Goal: Answer question/provide support: Share knowledge or assist other users

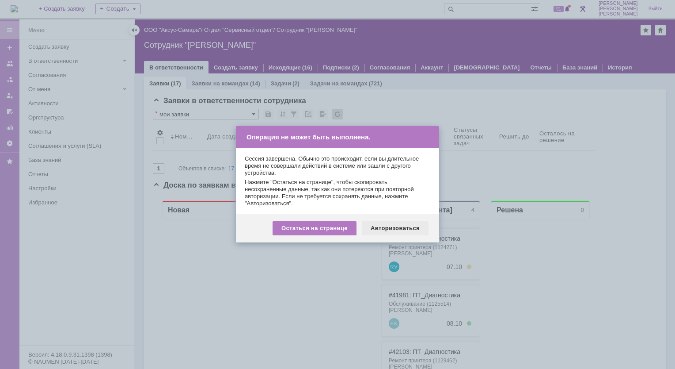
click at [378, 226] on div "Авторизоваться" at bounding box center [395, 228] width 67 height 14
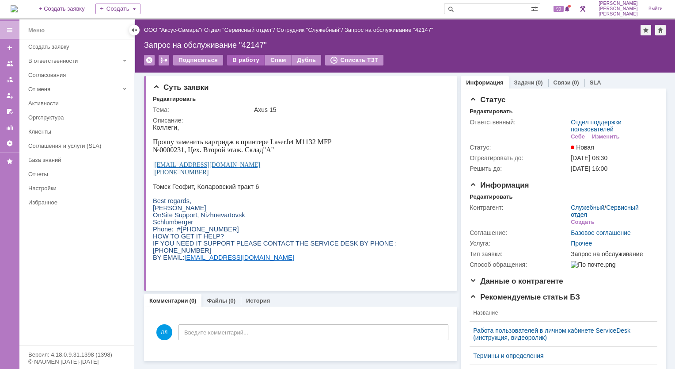
click at [251, 62] on div "В работу" at bounding box center [246, 60] width 38 height 11
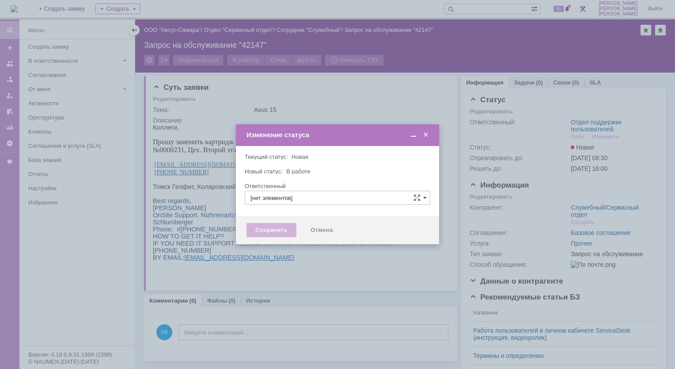
type input "Отдел поддержки пользователей"
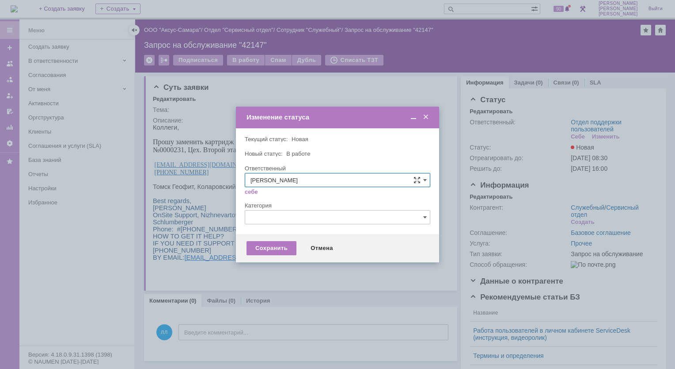
click at [427, 183] on input "Лонская Лариса Вячеславовна" at bounding box center [338, 180] width 186 height 14
click at [301, 265] on span "Орлова Елена Владимировна" at bounding box center [338, 268] width 174 height 7
type input "Орлова Елена Владимировна"
click at [268, 250] on div "Сохранить" at bounding box center [272, 248] width 50 height 14
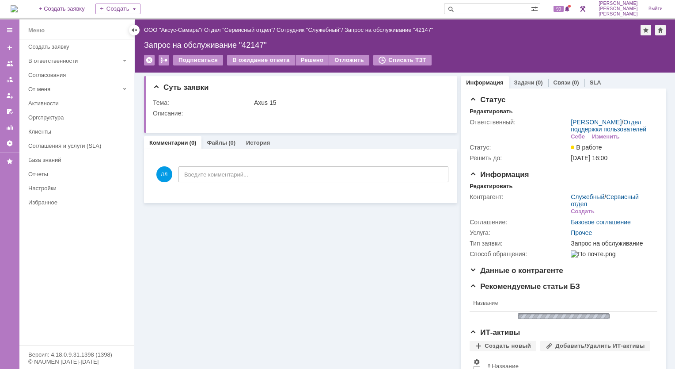
scroll to position [0, 0]
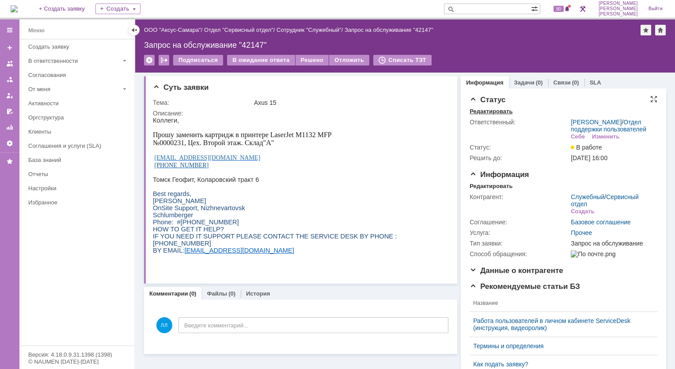
click at [488, 112] on div "Редактировать" at bounding box center [491, 111] width 43 height 7
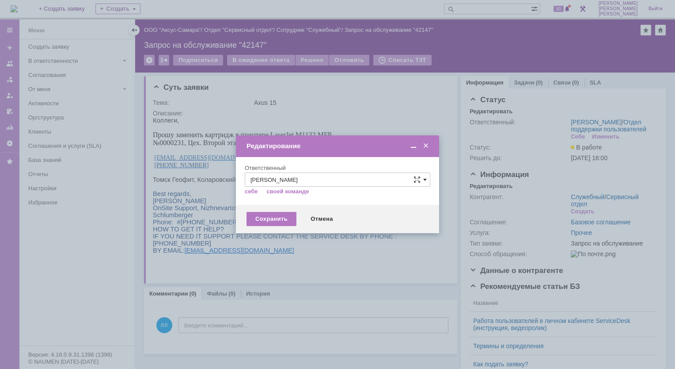
click at [426, 179] on span at bounding box center [425, 179] width 4 height 7
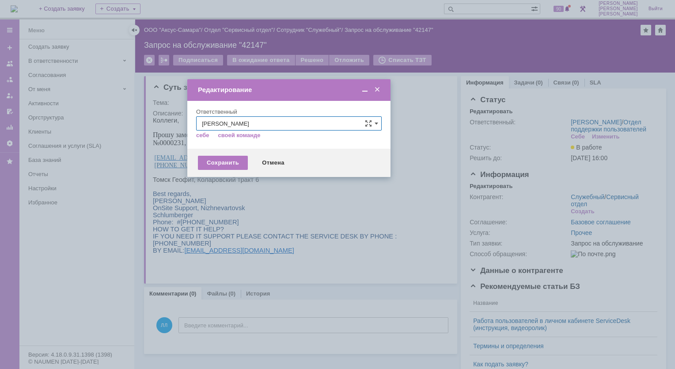
drag, startPoint x: 390, startPoint y: 146, endPoint x: 341, endPoint y: 90, distance: 74.2
click at [341, 90] on div "Редактирование" at bounding box center [290, 90] width 184 height 8
click at [377, 124] on span at bounding box center [377, 123] width 4 height 7
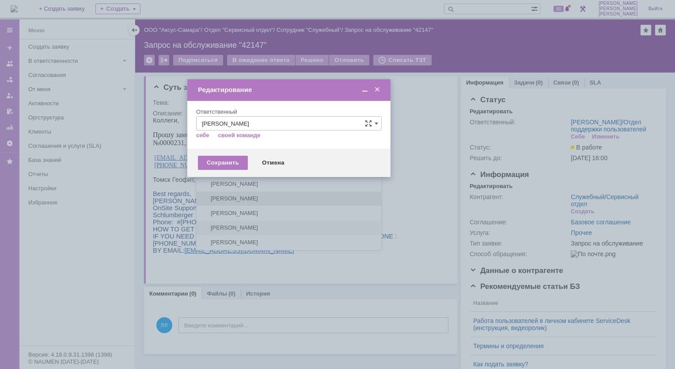
click at [258, 195] on span "Новоженова Наталья Алексеевна" at bounding box center [289, 198] width 174 height 7
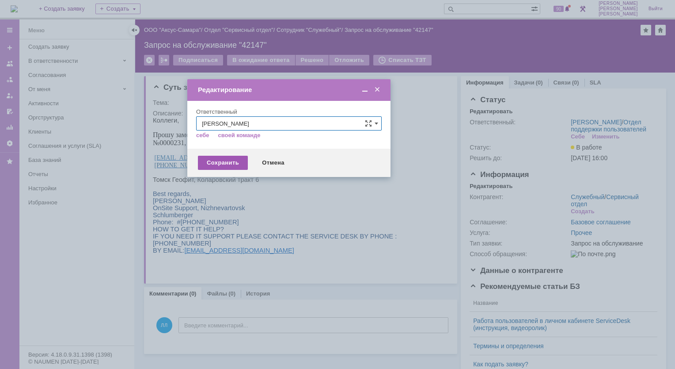
type input "Новоженова Наталья Алексеевна"
click at [231, 167] on div "Сохранить" at bounding box center [223, 163] width 50 height 14
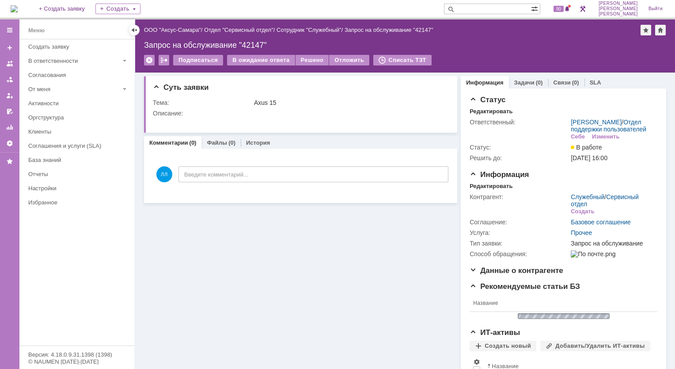
scroll to position [0, 0]
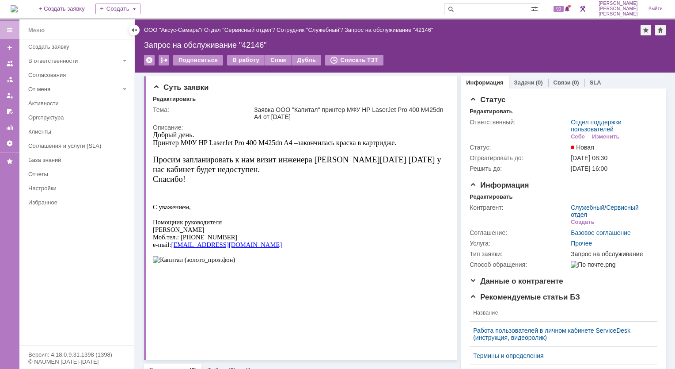
click at [16, 7] on img at bounding box center [14, 8] width 7 height 7
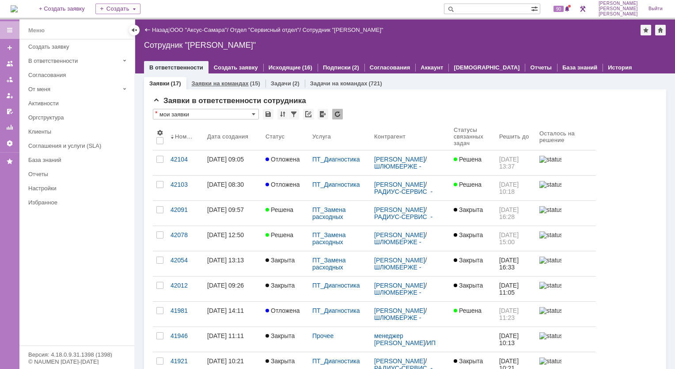
click at [238, 81] on link "Заявки на командах" at bounding box center [220, 83] width 57 height 7
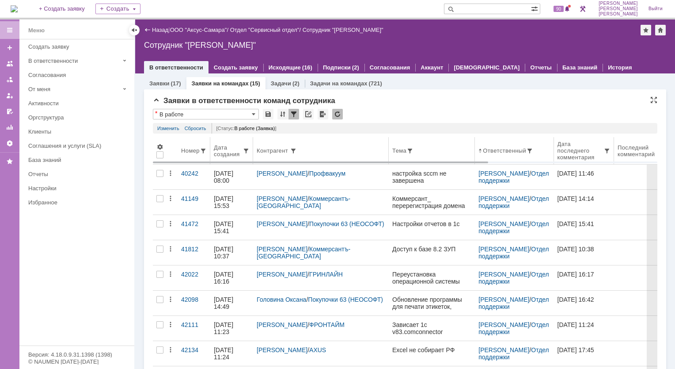
click at [230, 150] on div "Дата создания" at bounding box center [228, 150] width 29 height 13
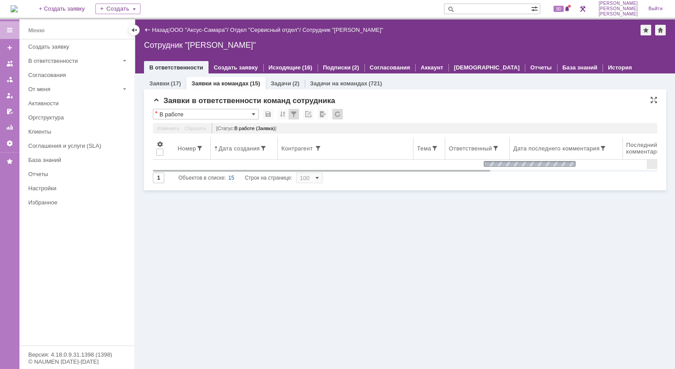
click at [226, 150] on div "Дата создания" at bounding box center [239, 148] width 41 height 7
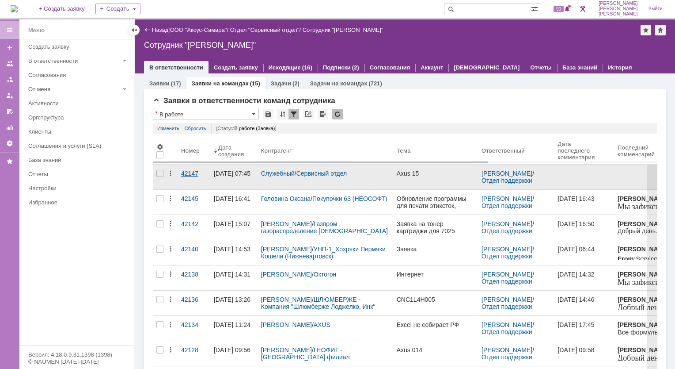
click at [184, 170] on div "42147" at bounding box center [194, 173] width 26 height 7
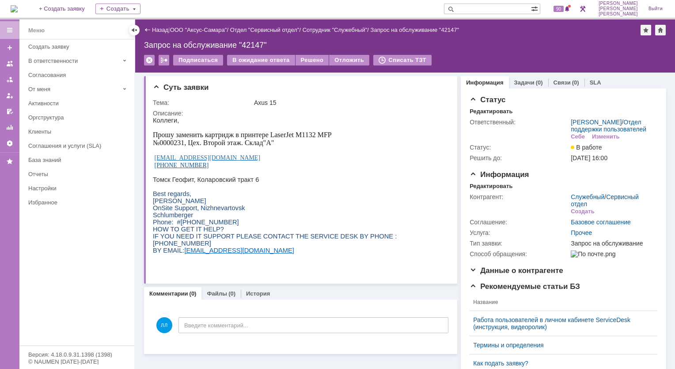
click at [18, 12] on img at bounding box center [14, 8] width 7 height 7
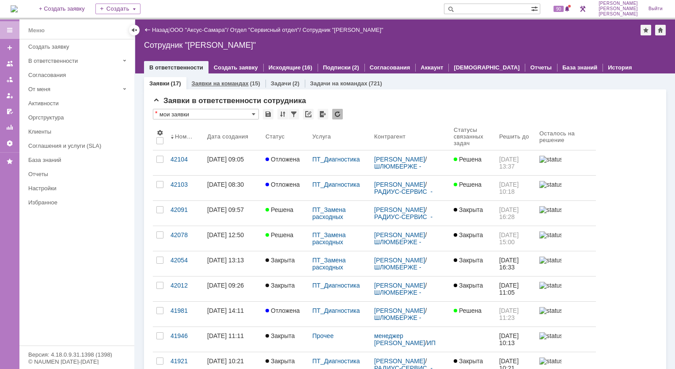
click at [236, 82] on link "Заявки на командах" at bounding box center [220, 83] width 57 height 7
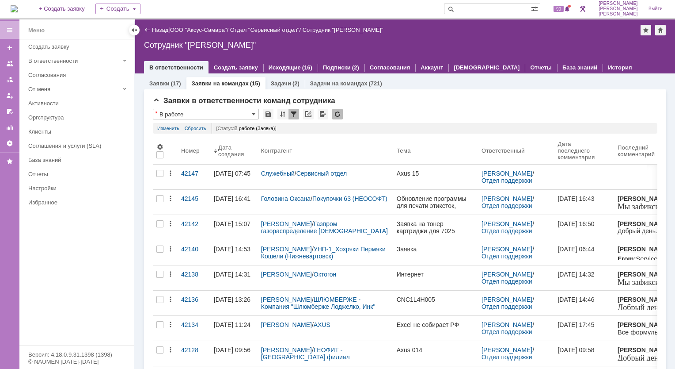
click at [18, 8] on img at bounding box center [14, 8] width 7 height 7
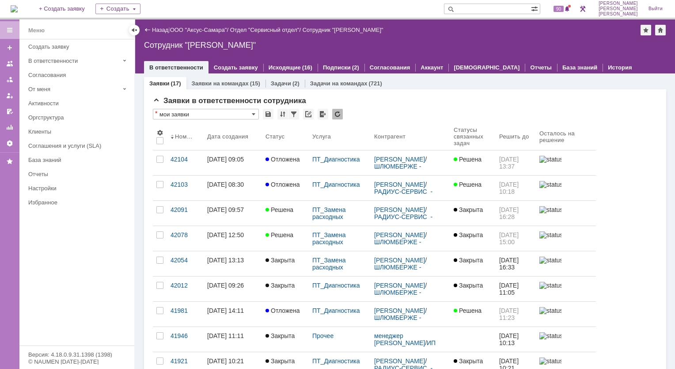
click at [18, 10] on img at bounding box center [14, 8] width 7 height 7
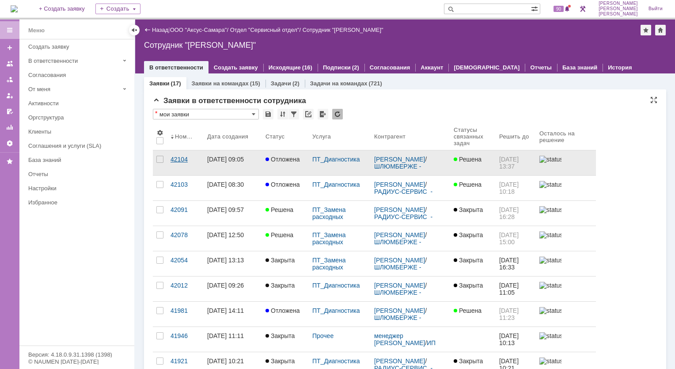
click at [179, 160] on div "42104" at bounding box center [186, 159] width 30 height 7
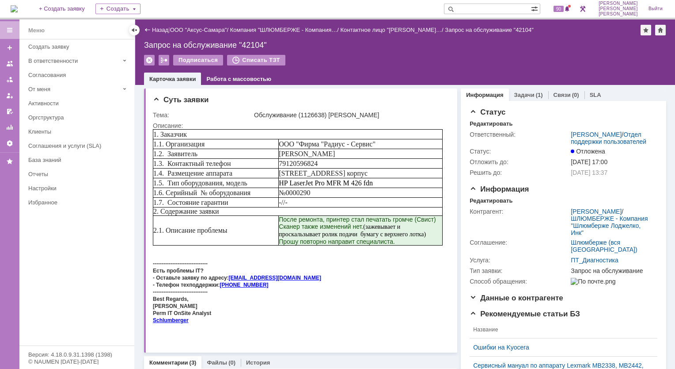
click at [18, 11] on img at bounding box center [14, 8] width 7 height 7
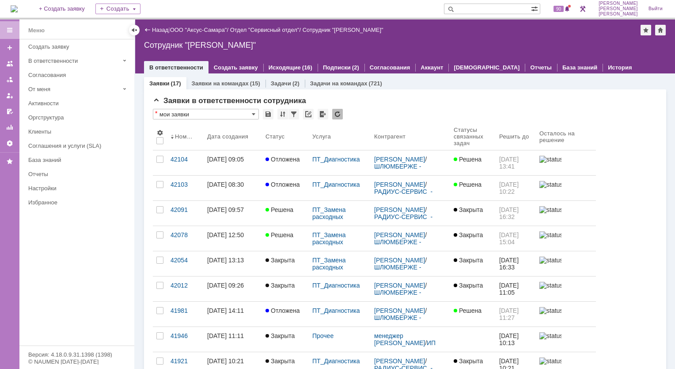
click at [175, 158] on div "42104" at bounding box center [186, 159] width 30 height 7
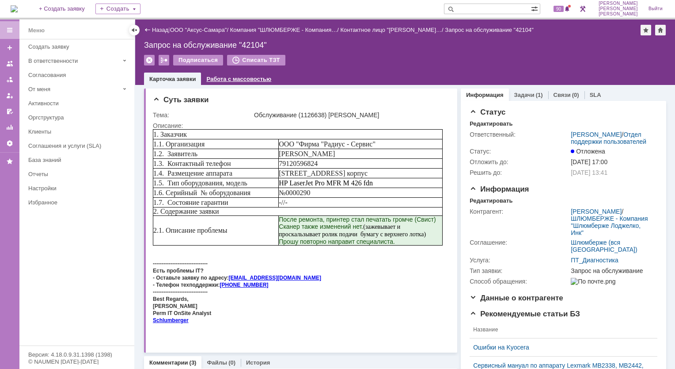
click at [249, 83] on div "Работа с массовостью" at bounding box center [239, 78] width 76 height 13
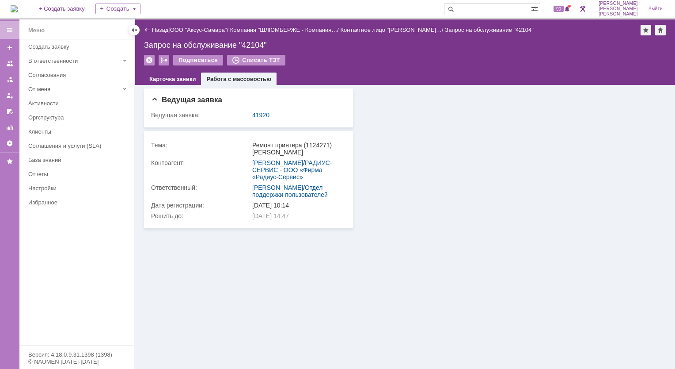
click at [18, 8] on img at bounding box center [14, 8] width 7 height 7
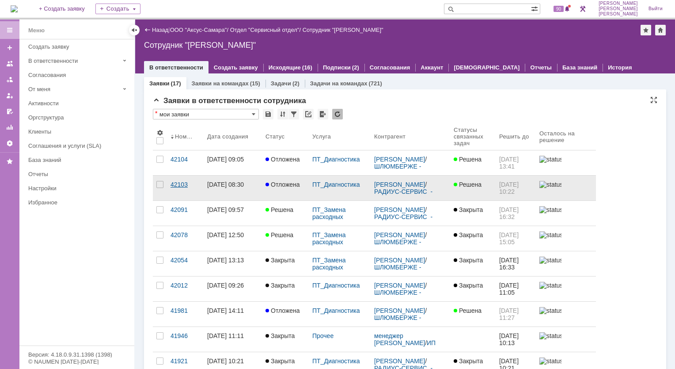
click at [178, 186] on div "42103" at bounding box center [186, 184] width 30 height 7
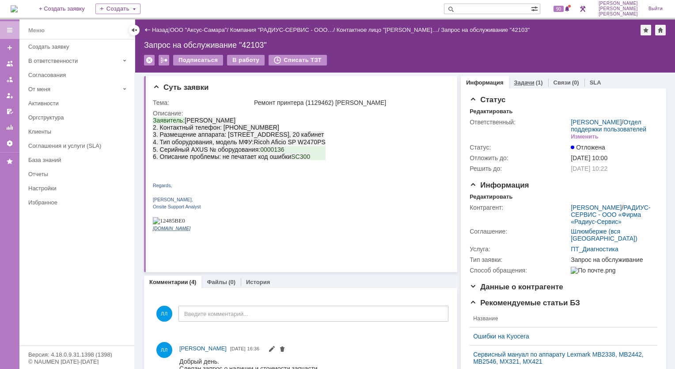
drag, startPoint x: 513, startPoint y: 68, endPoint x: 517, endPoint y: 80, distance: 13.4
click at [513, 69] on div "Подписаться В работу Списать ТЗТ" at bounding box center [405, 64] width 522 height 19
click at [520, 86] on div "Задачи (1)" at bounding box center [528, 82] width 39 height 13
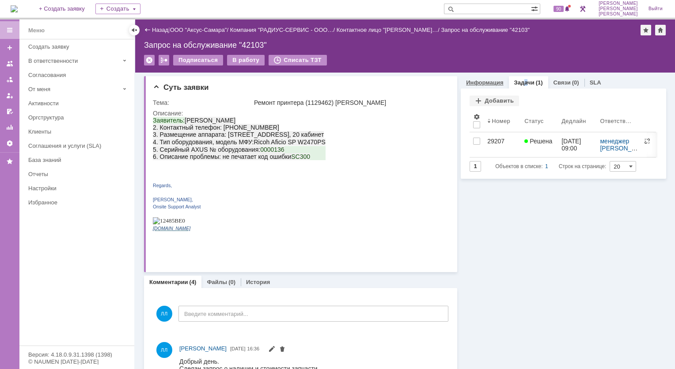
click at [471, 81] on link "Информация" at bounding box center [484, 82] width 37 height 7
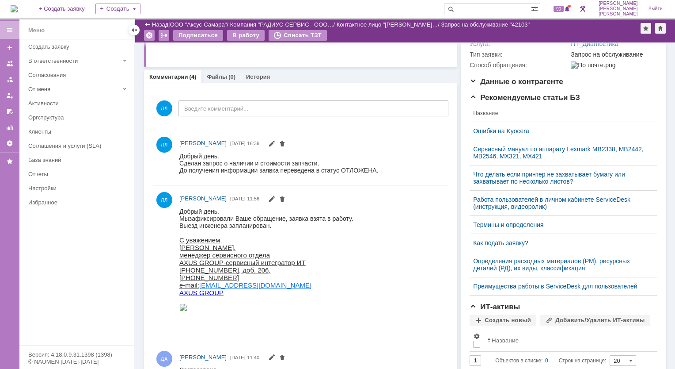
scroll to position [177, 0]
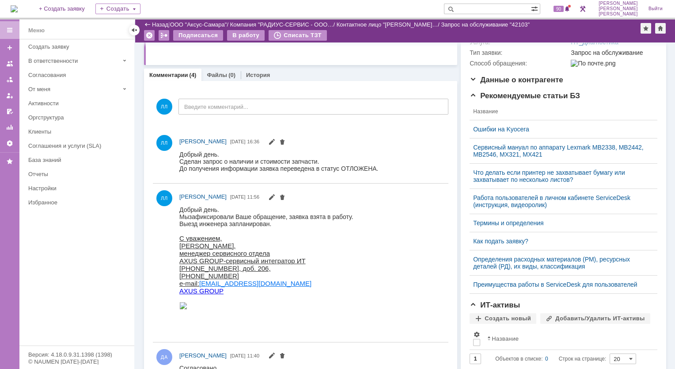
click at [16, 8] on img at bounding box center [14, 8] width 7 height 7
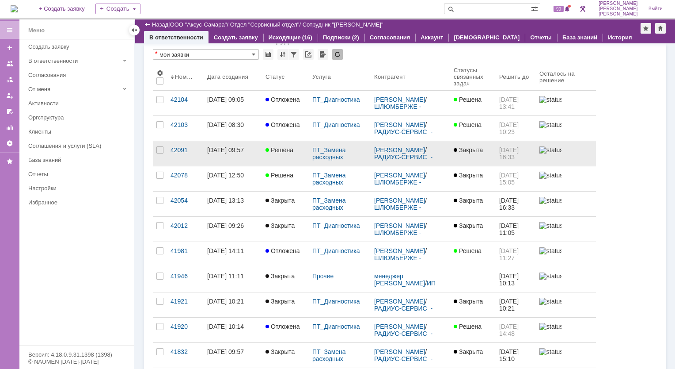
scroll to position [44, 0]
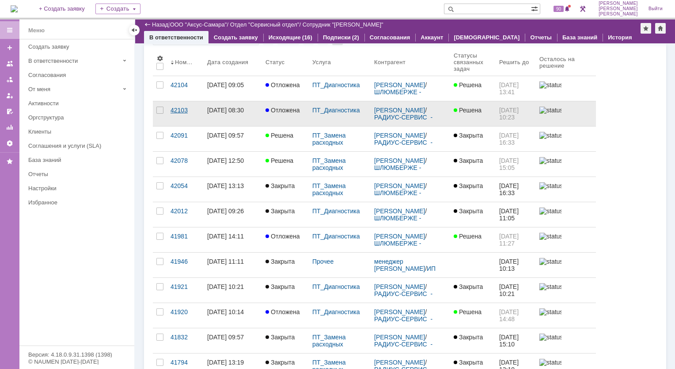
click at [180, 111] on div "42103" at bounding box center [186, 110] width 30 height 7
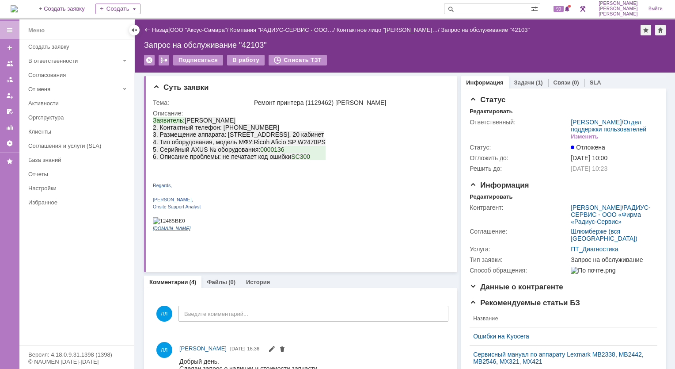
click at [18, 0] on div "На домашнюю" at bounding box center [14, 9] width 7 height 18
click at [18, 7] on img at bounding box center [14, 8] width 7 height 7
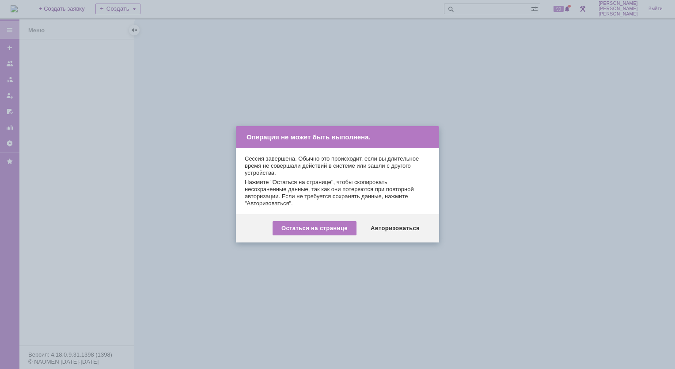
click at [388, 232] on div "Авторизоваться" at bounding box center [395, 228] width 67 height 14
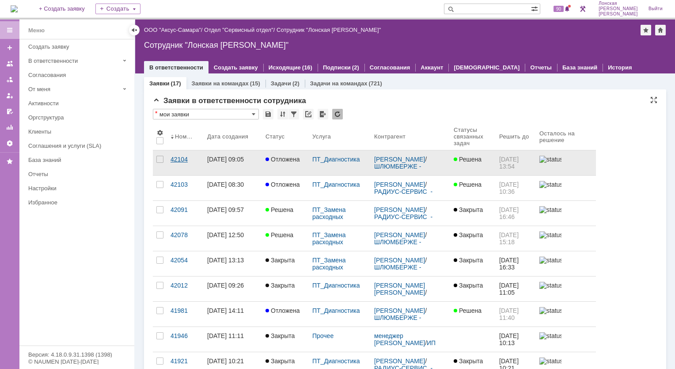
click at [186, 156] on div "42104" at bounding box center [186, 159] width 30 height 7
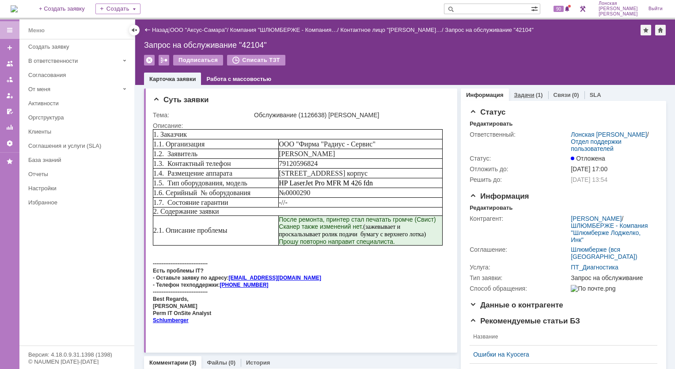
click at [514, 95] on link "Задачи" at bounding box center [524, 94] width 20 height 7
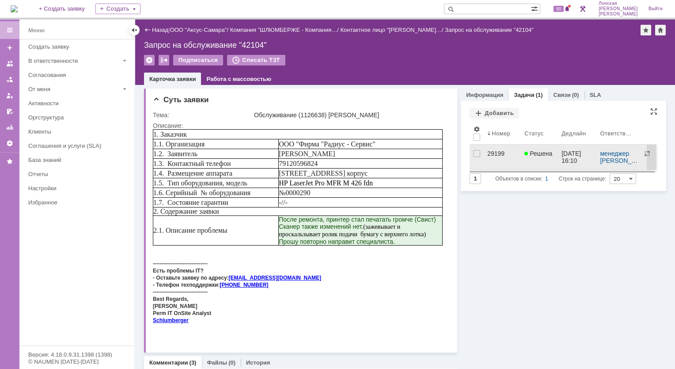
click at [491, 156] on div "29199" at bounding box center [502, 153] width 30 height 7
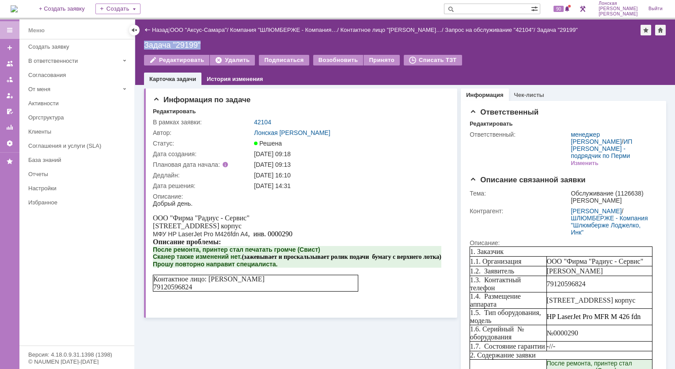
drag, startPoint x: 145, startPoint y: 48, endPoint x: 199, endPoint y: 49, distance: 54.4
click at [199, 49] on div "Задача "29199"" at bounding box center [405, 45] width 522 height 9
copy div "Задача "29199""
click at [320, 222] on div "ООО "Фирма "Радиус - Сервис"" at bounding box center [297, 218] width 289 height 8
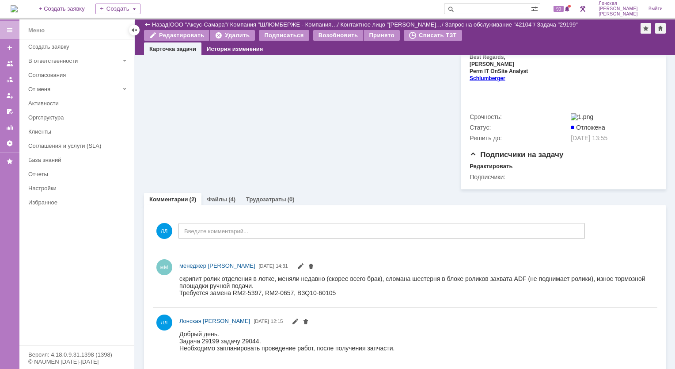
click at [217, 193] on div "Файлы (4)" at bounding box center [221, 199] width 39 height 13
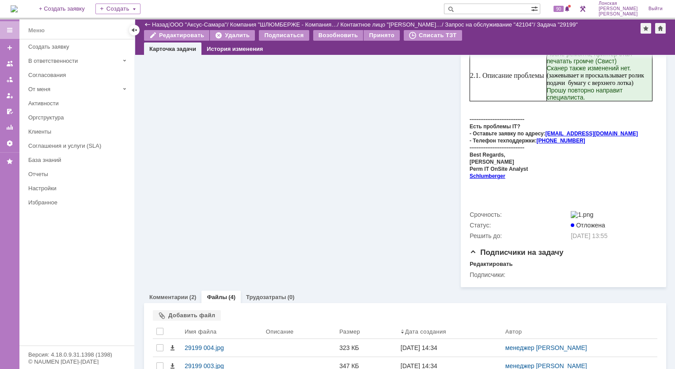
scroll to position [342, 0]
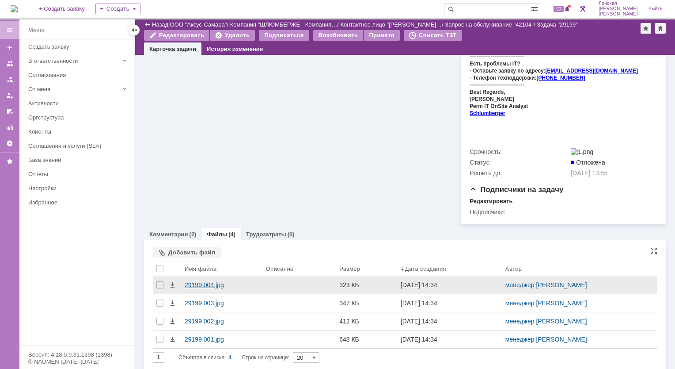
click at [207, 281] on div "29199 004.jpg" at bounding box center [222, 284] width 74 height 7
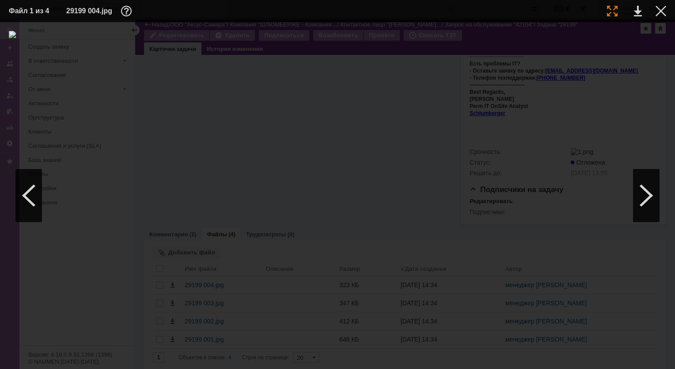
click at [610, 15] on div at bounding box center [612, 11] width 11 height 11
click at [638, 190] on div at bounding box center [646, 195] width 27 height 53
click at [32, 193] on div at bounding box center [28, 195] width 27 height 53
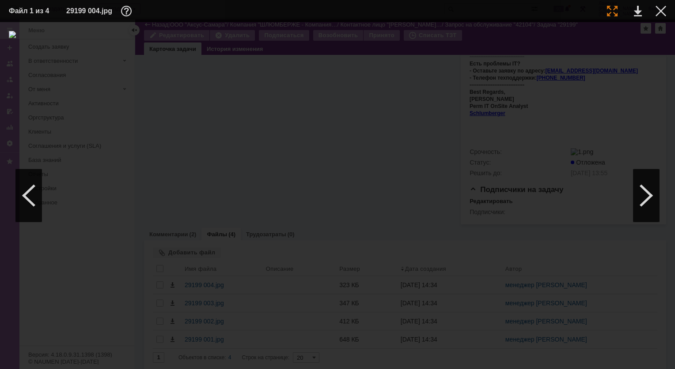
click at [617, 14] on div at bounding box center [612, 11] width 11 height 11
click at [653, 191] on div at bounding box center [646, 195] width 27 height 53
click at [617, 6] on div at bounding box center [612, 11] width 11 height 11
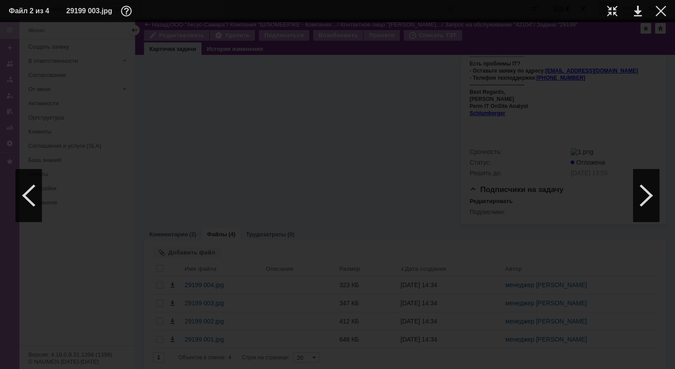
scroll to position [686, 32]
click at [647, 197] on div at bounding box center [646, 195] width 27 height 53
click at [608, 11] on div at bounding box center [612, 11] width 11 height 11
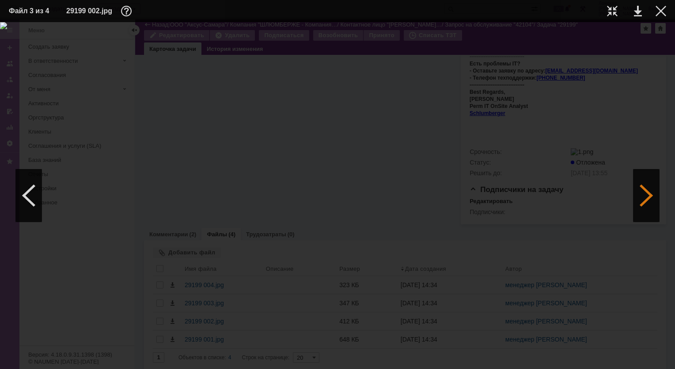
click at [637, 207] on div at bounding box center [646, 195] width 27 height 53
click at [615, 12] on div at bounding box center [612, 11] width 11 height 11
click at [646, 189] on div at bounding box center [646, 195] width 27 height 53
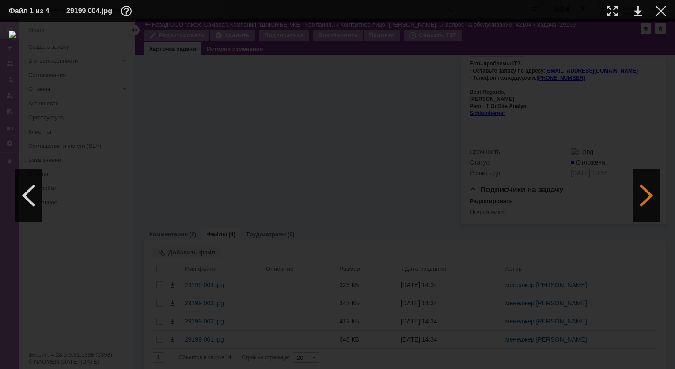
scroll to position [0, 0]
click at [658, 15] on div at bounding box center [661, 11] width 11 height 11
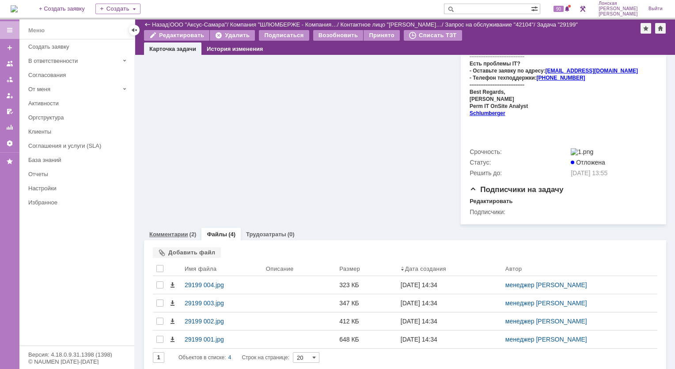
click at [175, 234] on div "Комментарии (2)" at bounding box center [172, 234] width 57 height 13
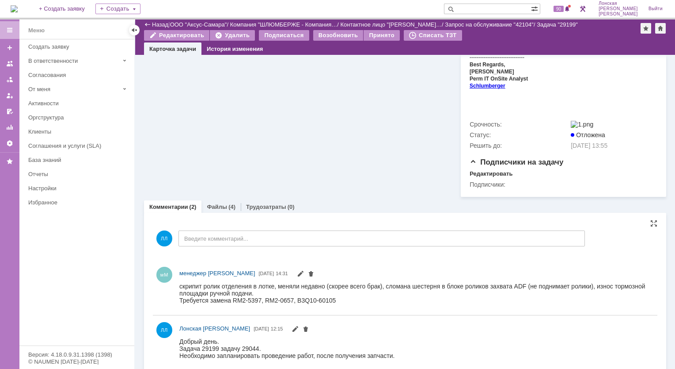
scroll to position [377, 0]
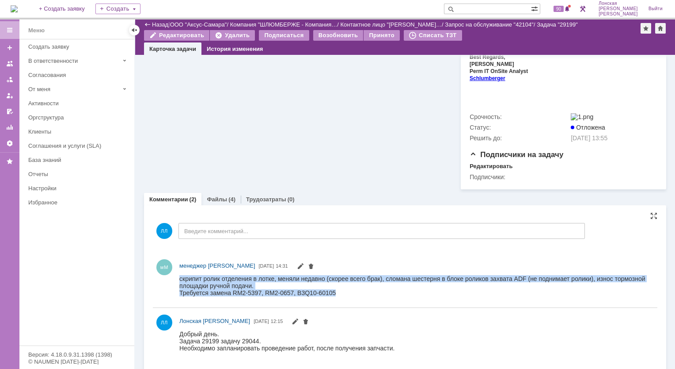
drag, startPoint x: 343, startPoint y: 297, endPoint x: 175, endPoint y: 279, distance: 168.9
click at [179, 279] on html "скрипит ролик отделения в лотке, меняли недавно (скорее всего брак), сломана ше…" at bounding box center [413, 284] width 468 height 21
copy body "скрипит ролик отделения в лотке, меняли недавно (скорее всего брак), сломана ше…"
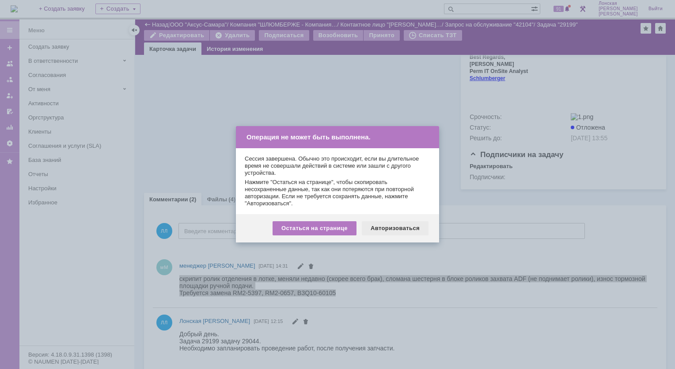
click at [393, 228] on div "Авторизоваться" at bounding box center [395, 228] width 67 height 14
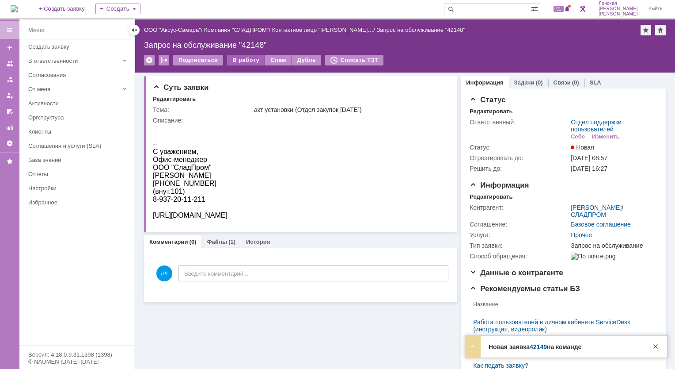
click at [242, 61] on div "В работу" at bounding box center [246, 60] width 38 height 11
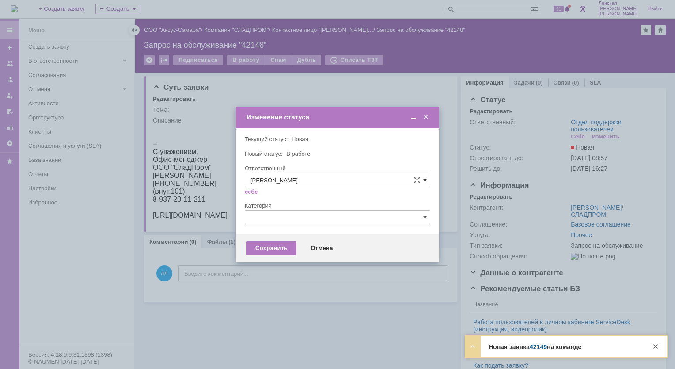
click at [423, 180] on span at bounding box center [425, 179] width 4 height 7
click at [281, 218] on div "[PERSON_NAME]" at bounding box center [337, 224] width 185 height 14
type input "[PERSON_NAME]"
click at [276, 249] on div "Сохранить" at bounding box center [272, 248] width 50 height 14
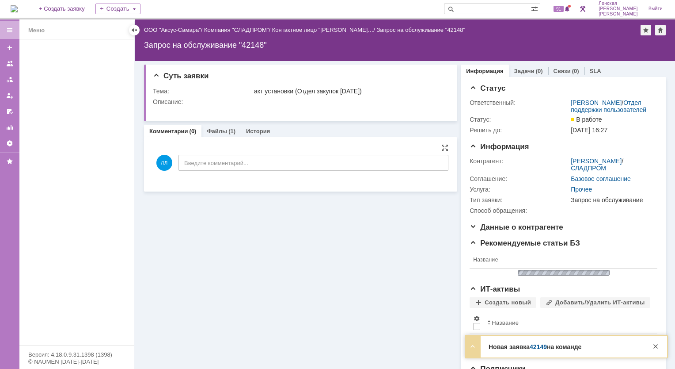
scroll to position [0, 0]
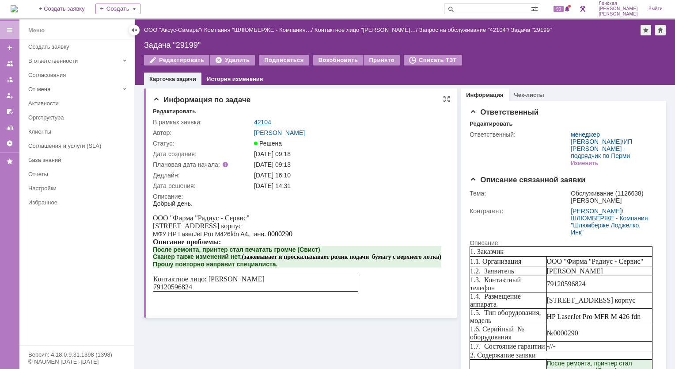
click at [262, 124] on link "42104" at bounding box center [262, 121] width 17 height 7
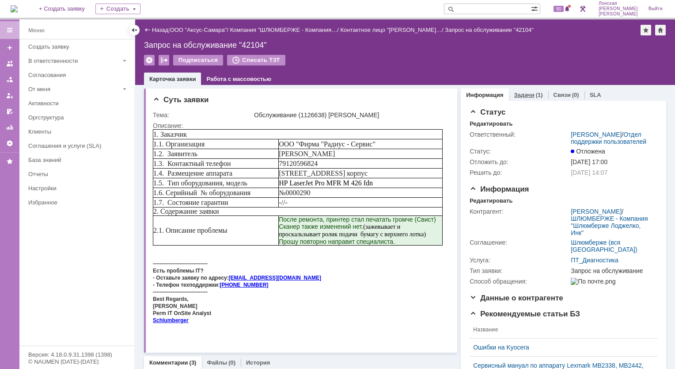
click at [525, 93] on link "Задачи" at bounding box center [524, 94] width 20 height 7
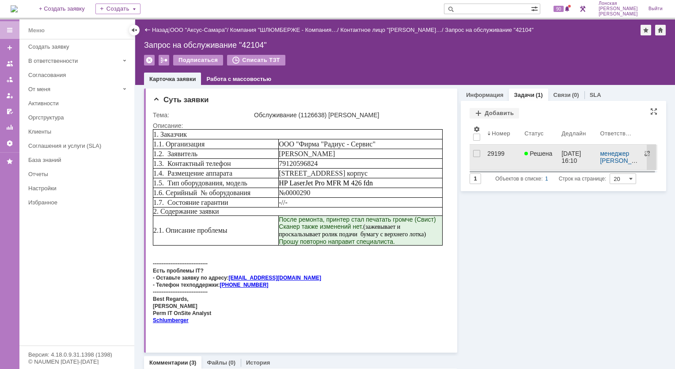
click at [497, 155] on div "29199" at bounding box center [502, 153] width 30 height 7
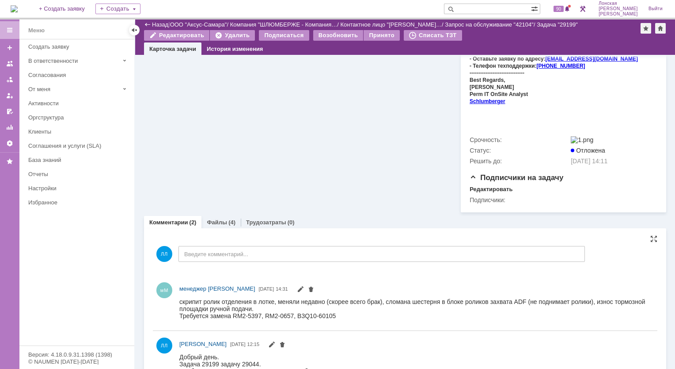
scroll to position [377, 0]
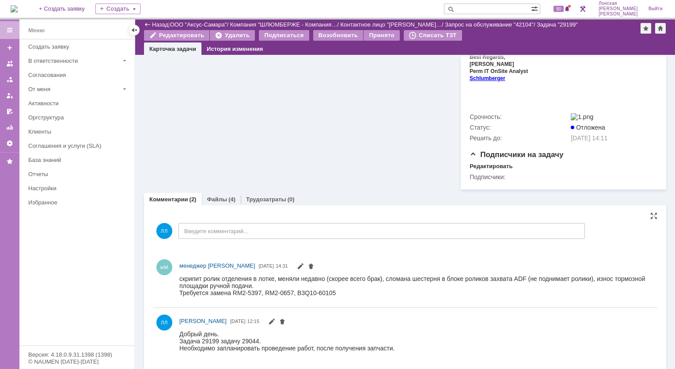
drag, startPoint x: 252, startPoint y: 293, endPoint x: 286, endPoint y: 286, distance: 34.7
click at [286, 286] on body "скрипит ролик отделения в лотке, меняли недавно (скорее всего брак), сломана ше…" at bounding box center [413, 284] width 468 height 21
drag, startPoint x: 286, startPoint y: 286, endPoint x: 270, endPoint y: 297, distance: 19.1
click at [270, 296] on div "Требуется замена RM2-5397, RM2-0657, B3Q10-60105" at bounding box center [413, 292] width 468 height 7
drag, startPoint x: 270, startPoint y: 297, endPoint x: 252, endPoint y: 293, distance: 18.9
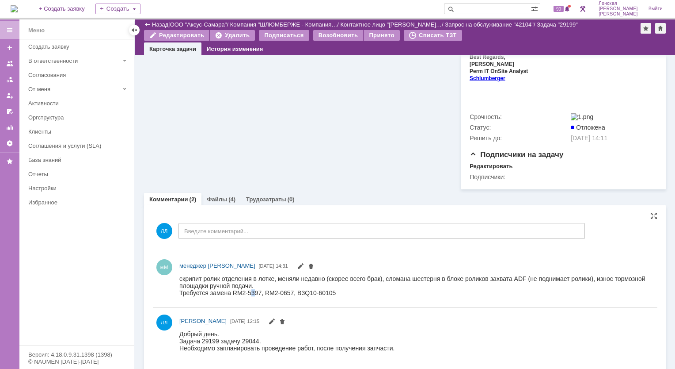
click at [252, 293] on div "Требуется замена RM2-5397, RM2-0657, B3Q10-60105" at bounding box center [413, 292] width 468 height 7
click at [348, 298] on div "мМ менеджер МИКО 06.10.2025 14:31" at bounding box center [405, 280] width 505 height 48
drag, startPoint x: 334, startPoint y: 293, endPoint x: 251, endPoint y: 295, distance: 83.1
click at [251, 295] on div "Требуется замена RM2-5397, RM2-0657, B3Q10-60105" at bounding box center [413, 292] width 468 height 7
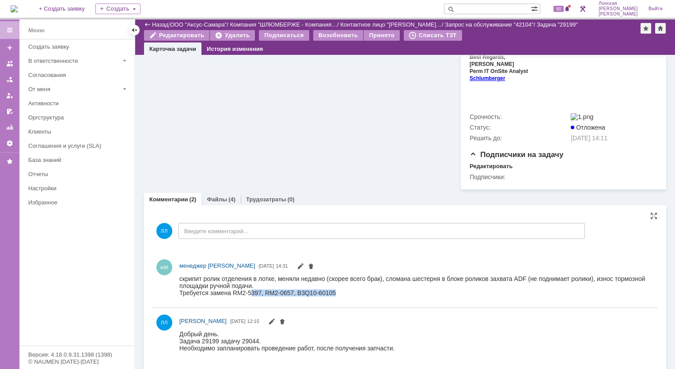
copy div "397, RM2-0657, B3Q10-60105"
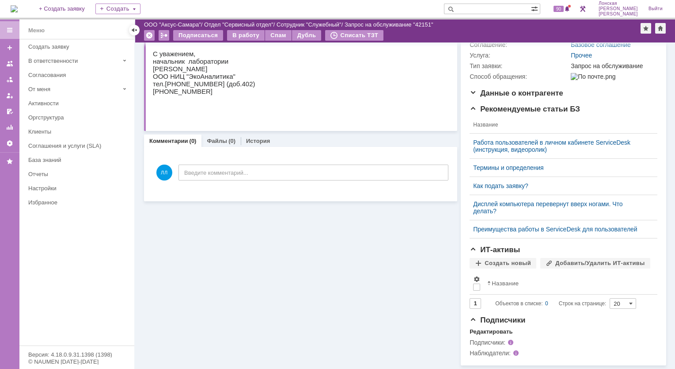
scroll to position [30, 0]
